Goal: Check status: Check status

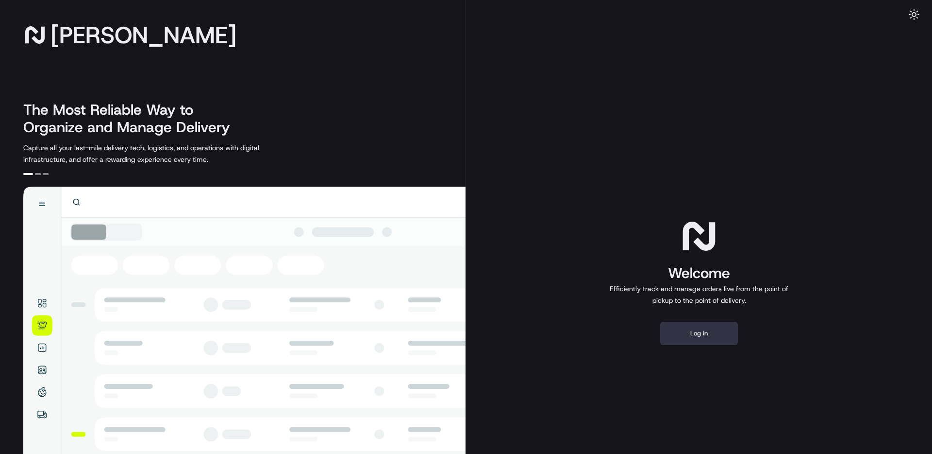
click at [695, 340] on button "Log in" at bounding box center [699, 332] width 78 height 23
